Goal: Information Seeking & Learning: Understand process/instructions

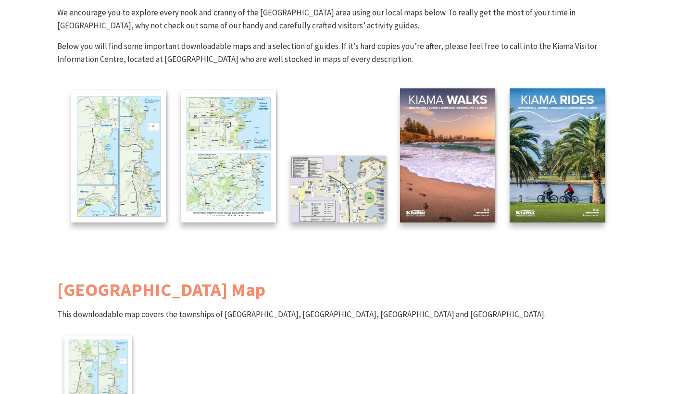
scroll to position [144, 0]
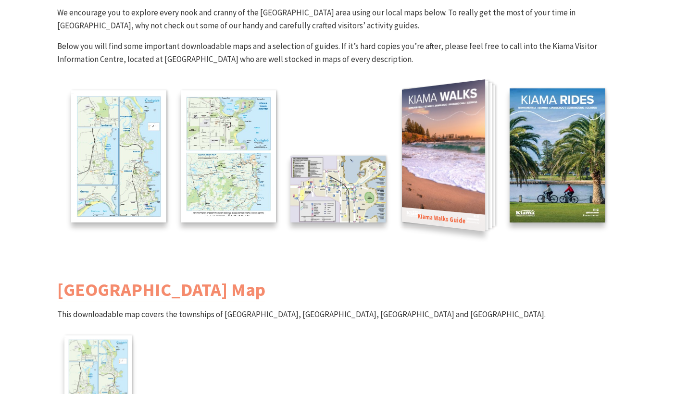
click at [449, 176] on img at bounding box center [443, 155] width 83 height 152
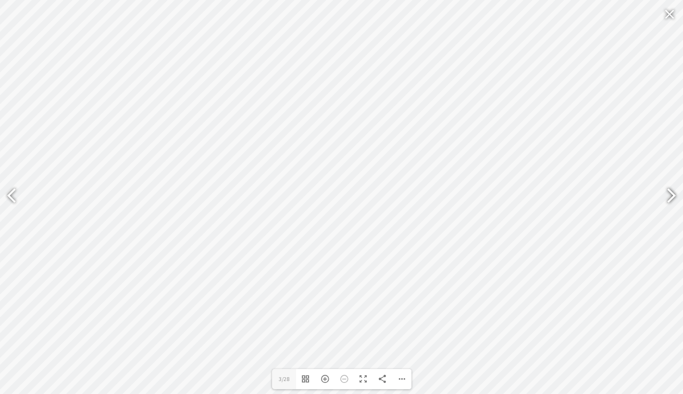
click at [671, 197] on div at bounding box center [667, 196] width 22 height 35
click at [671, 196] on div at bounding box center [667, 196] width 22 height 35
click at [670, 196] on div at bounding box center [667, 196] width 22 height 35
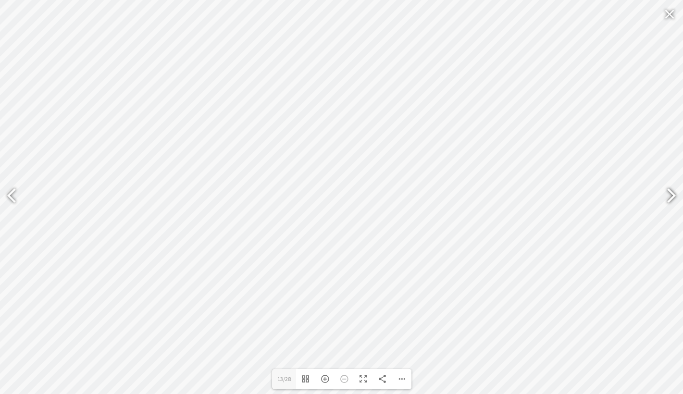
click at [670, 196] on div at bounding box center [667, 196] width 22 height 35
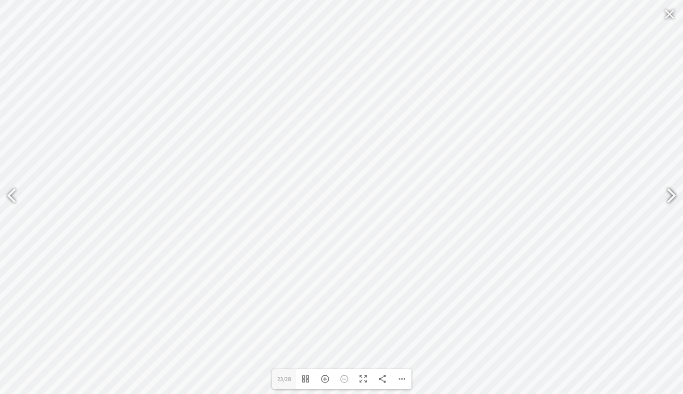
click at [670, 196] on div at bounding box center [667, 196] width 22 height 35
click at [670, 195] on div at bounding box center [667, 196] width 22 height 35
type input "28"
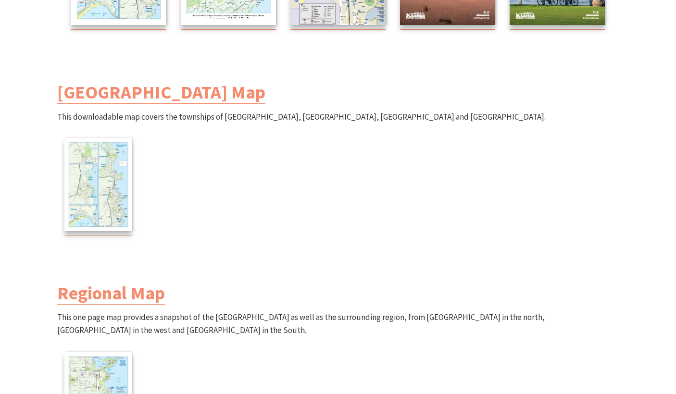
scroll to position [336, 0]
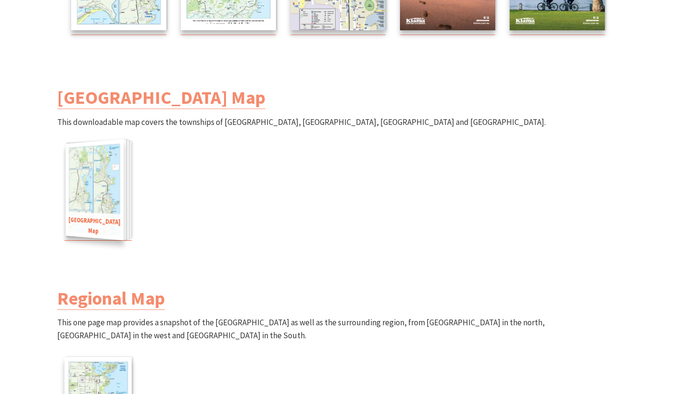
click at [104, 178] on img at bounding box center [94, 190] width 58 height 102
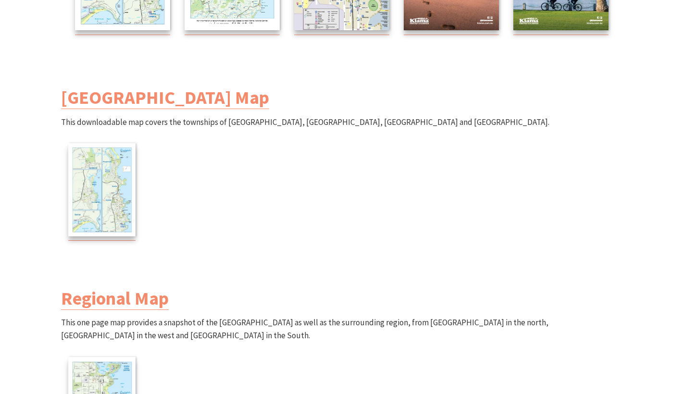
scroll to position [288, 0]
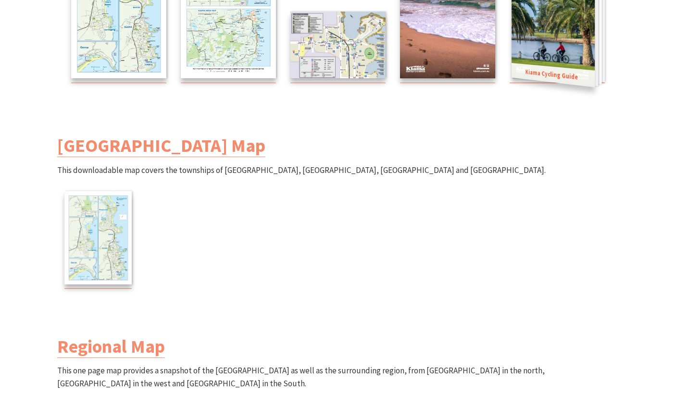
click at [548, 47] on img at bounding box center [552, 11] width 83 height 152
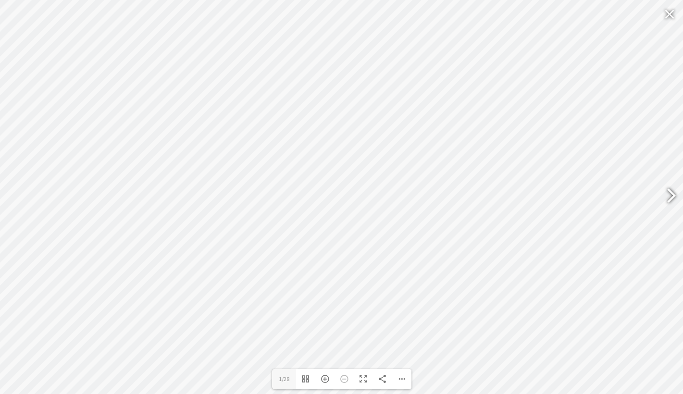
click at [667, 194] on div at bounding box center [667, 196] width 22 height 35
click at [674, 195] on div at bounding box center [667, 196] width 22 height 35
click at [667, 198] on div at bounding box center [667, 196] width 22 height 35
click at [673, 195] on div at bounding box center [667, 196] width 22 height 35
click at [675, 197] on div at bounding box center [667, 196] width 22 height 35
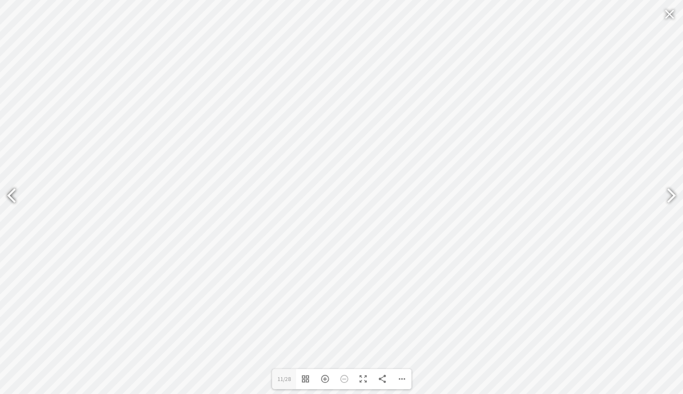
click at [15, 198] on div at bounding box center [16, 196] width 22 height 35
click at [667, 193] on div at bounding box center [667, 196] width 22 height 35
click at [668, 189] on div at bounding box center [667, 196] width 22 height 35
click at [669, 190] on div at bounding box center [667, 196] width 22 height 35
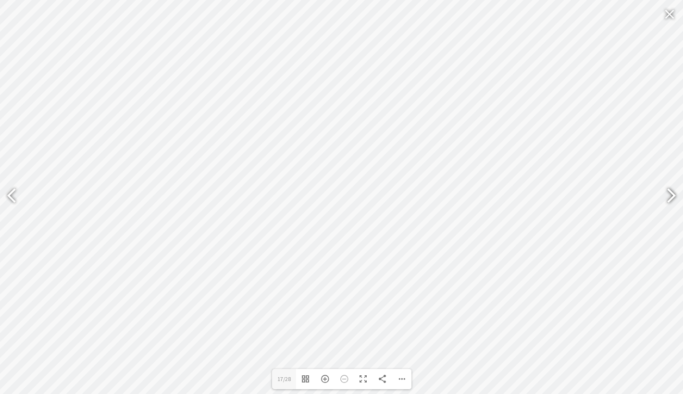
click at [668, 193] on div at bounding box center [667, 196] width 22 height 35
drag, startPoint x: 668, startPoint y: 199, endPoint x: 661, endPoint y: 199, distance: 7.2
click at [665, 199] on div at bounding box center [667, 196] width 22 height 35
click at [669, 197] on div at bounding box center [667, 196] width 22 height 35
click at [669, 198] on div at bounding box center [667, 196] width 22 height 35
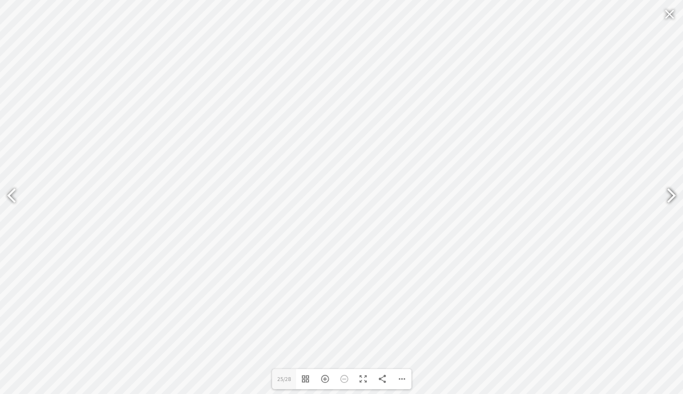
click at [669, 198] on div at bounding box center [667, 196] width 22 height 35
click at [16, 188] on div at bounding box center [16, 196] width 22 height 35
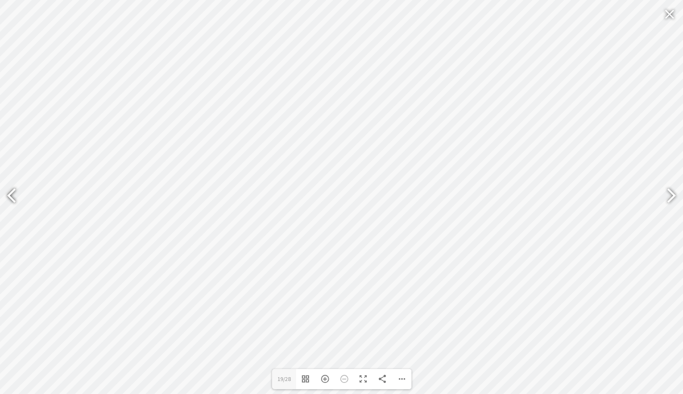
click at [16, 188] on div at bounding box center [16, 196] width 22 height 35
click at [671, 191] on div at bounding box center [667, 196] width 22 height 35
click at [675, 203] on div at bounding box center [667, 196] width 22 height 35
type input "19"
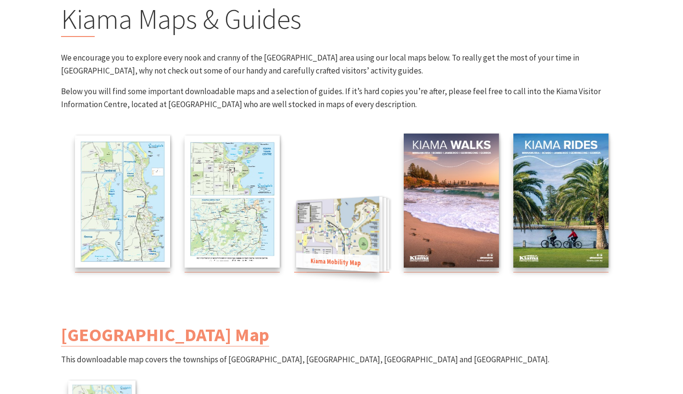
scroll to position [144, 0]
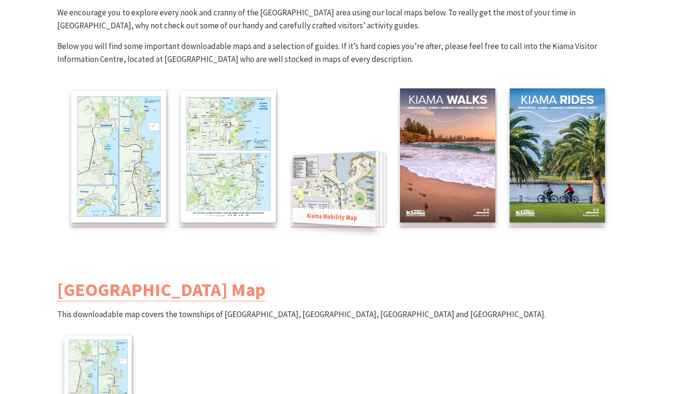
click at [355, 192] on img at bounding box center [333, 189] width 83 height 76
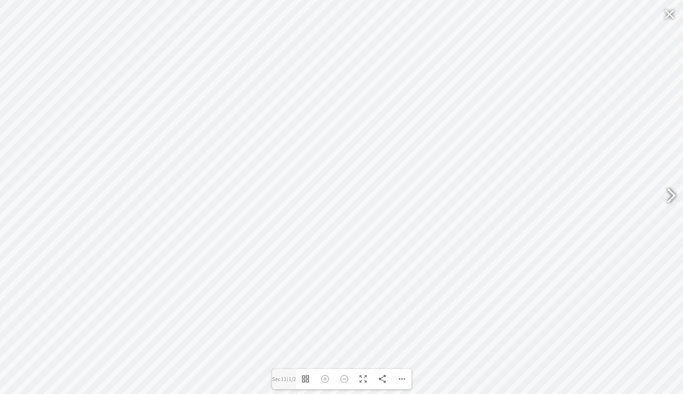
click at [675, 193] on div at bounding box center [667, 196] width 22 height 35
click at [13, 195] on div at bounding box center [16, 196] width 22 height 35
type input "Sec11"
click at [324, 382] on div "Zoom In" at bounding box center [324, 379] width 19 height 20
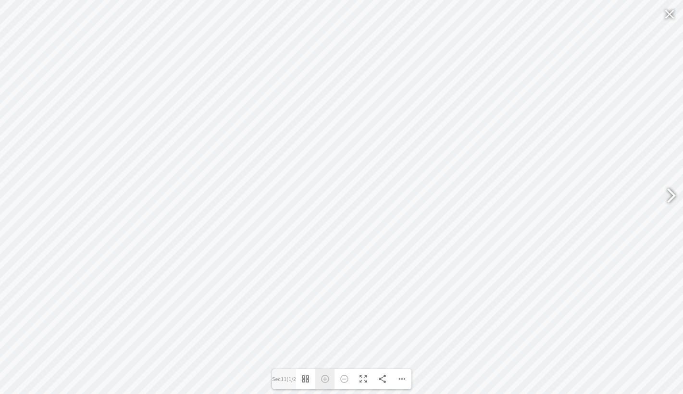
click at [329, 382] on div "Zoom In" at bounding box center [324, 379] width 19 height 20
